Goal: Information Seeking & Learning: Learn about a topic

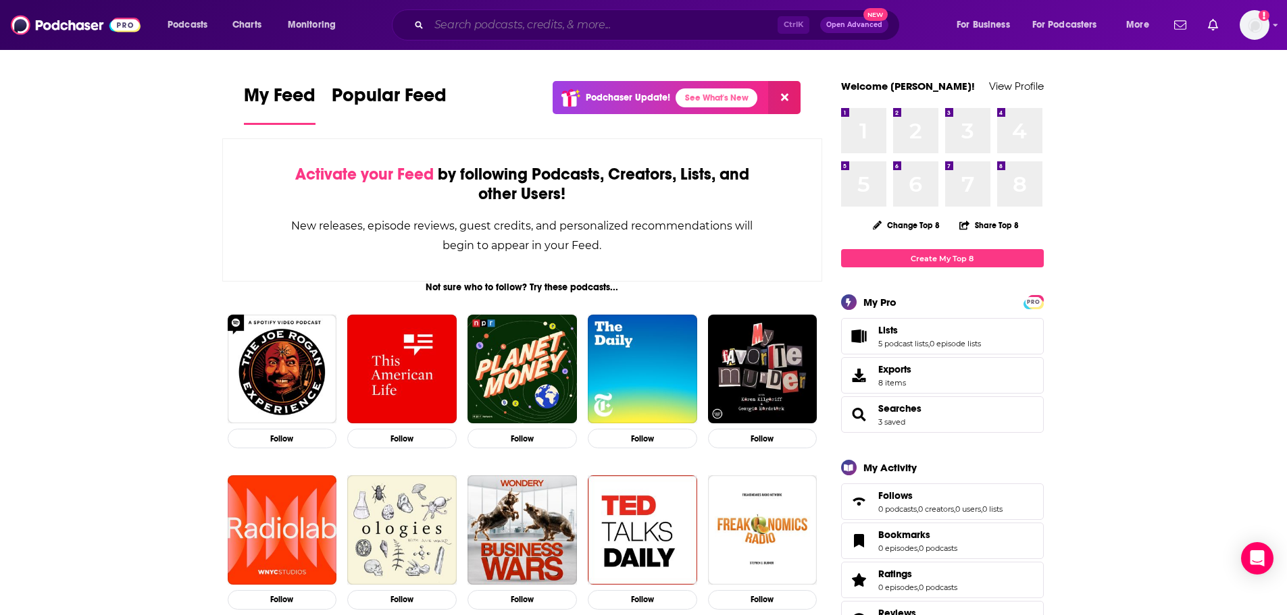
click at [634, 32] on input "Search podcasts, credits, & more..." at bounding box center [603, 25] width 349 height 22
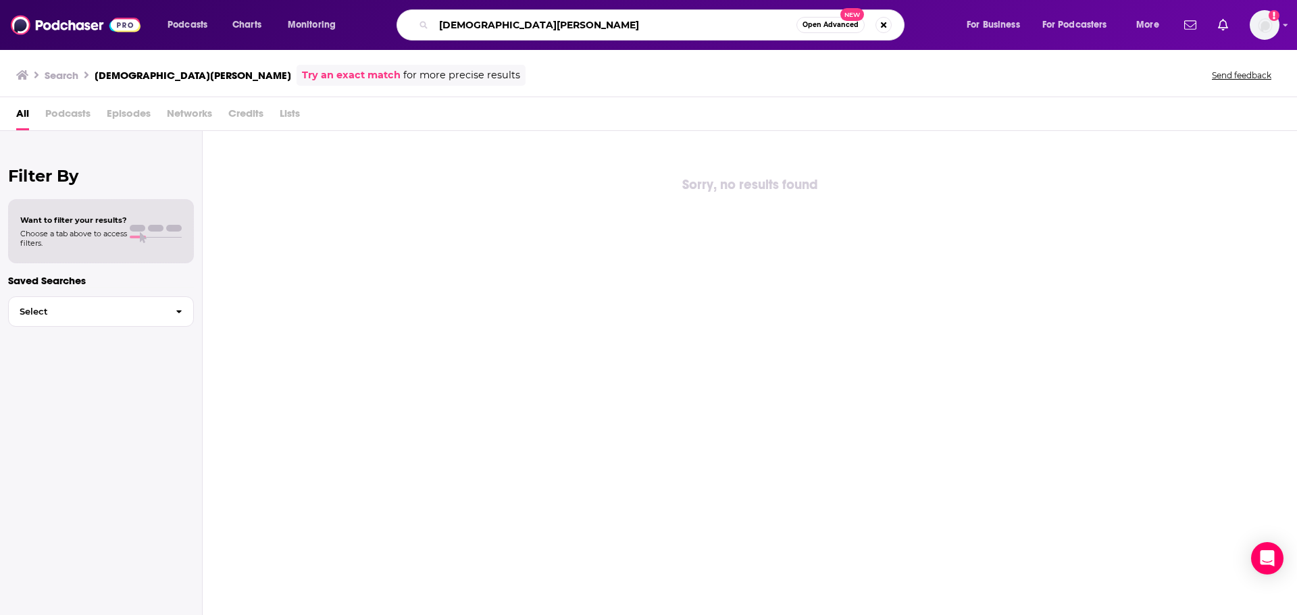
click at [634, 32] on input "[DEMOGRAPHIC_DATA][PERSON_NAME]" at bounding box center [615, 25] width 363 height 22
type input "[DEMOGRAPHIC_DATA] stories"
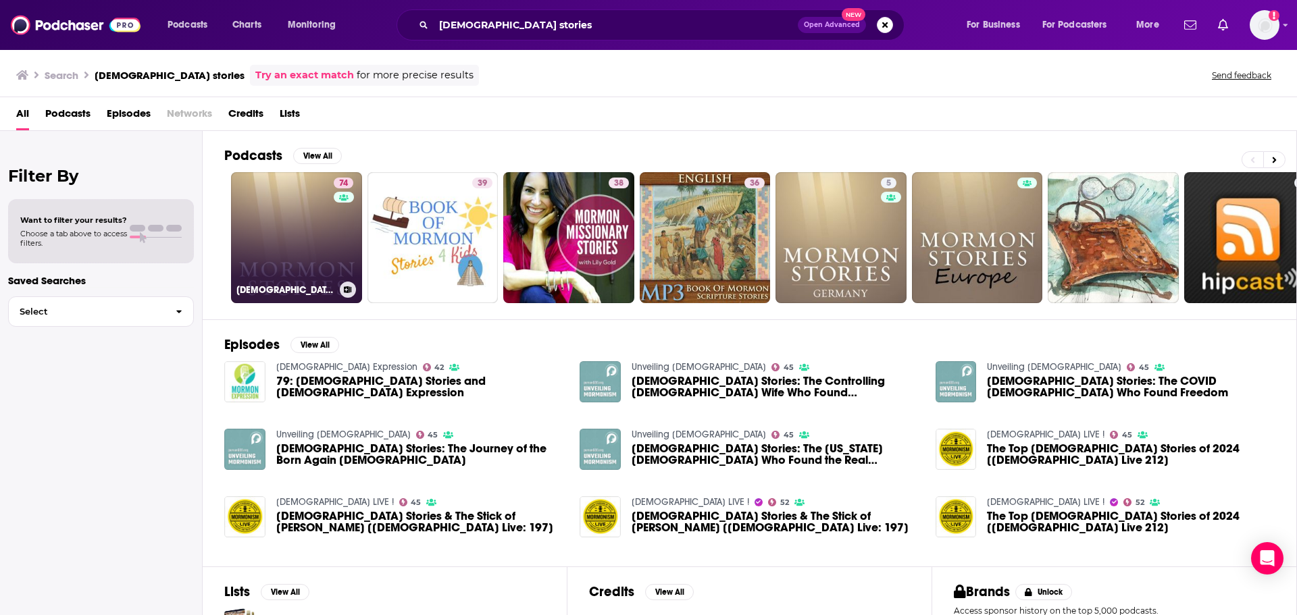
click at [296, 232] on link "74 [DEMOGRAPHIC_DATA] Stories Podcast" at bounding box center [296, 237] width 131 height 131
